Goal: Navigation & Orientation: Find specific page/section

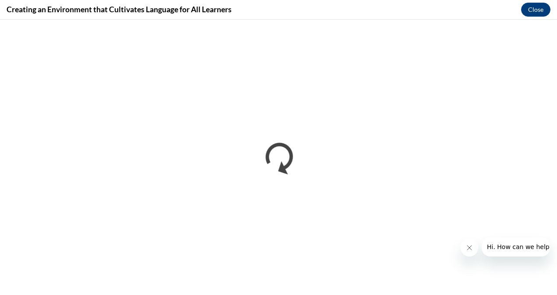
click at [466, 247] on icon "Close message from company" at bounding box center [469, 247] width 7 height 7
